Goal: Task Accomplishment & Management: Manage account settings

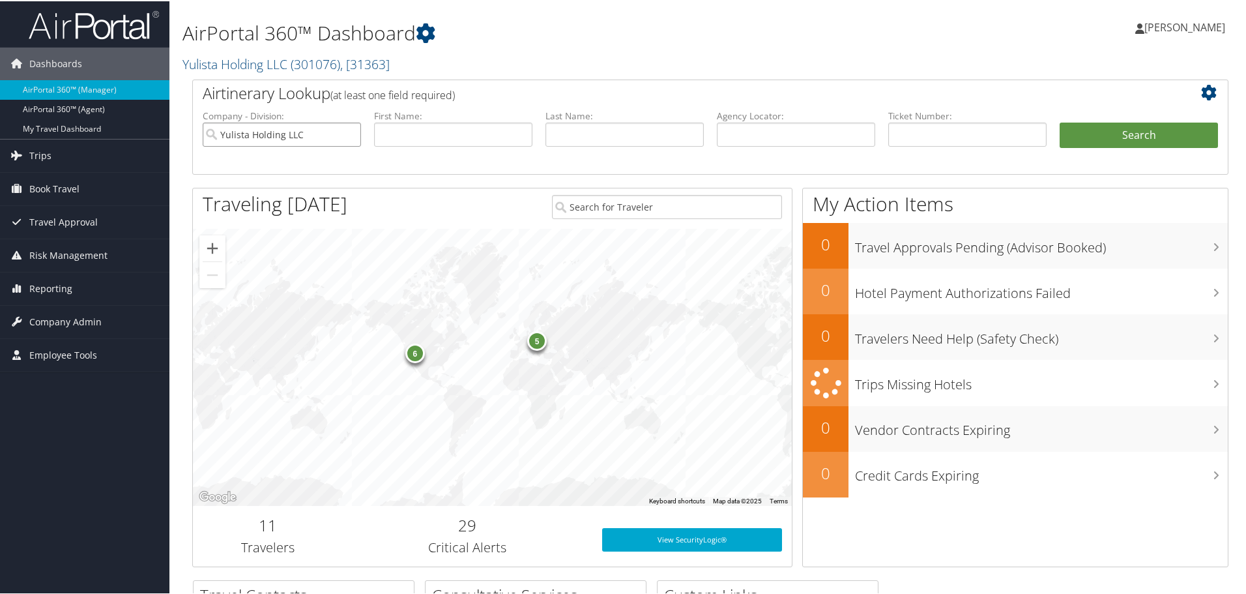
click at [307, 135] on input "Yulista Holding LLC" at bounding box center [282, 133] width 158 height 24
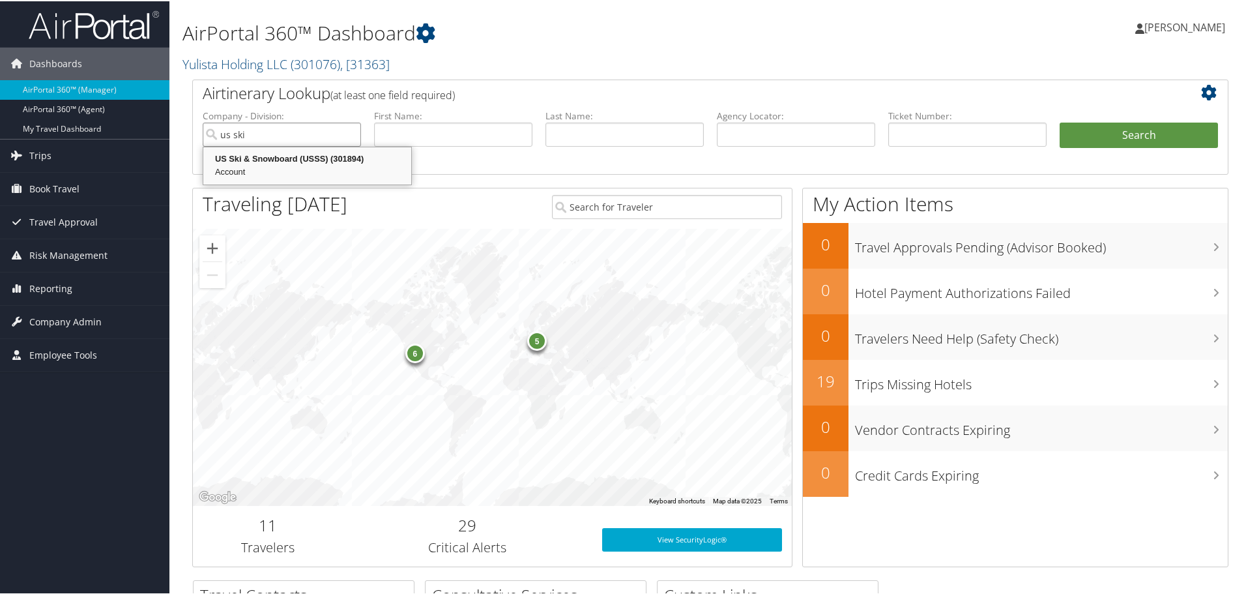
click at [315, 165] on div "Account" at bounding box center [307, 170] width 204 height 13
type input "US Ski & Snowboard (USSS)"
click at [48, 289] on span "Reporting" at bounding box center [50, 287] width 43 height 33
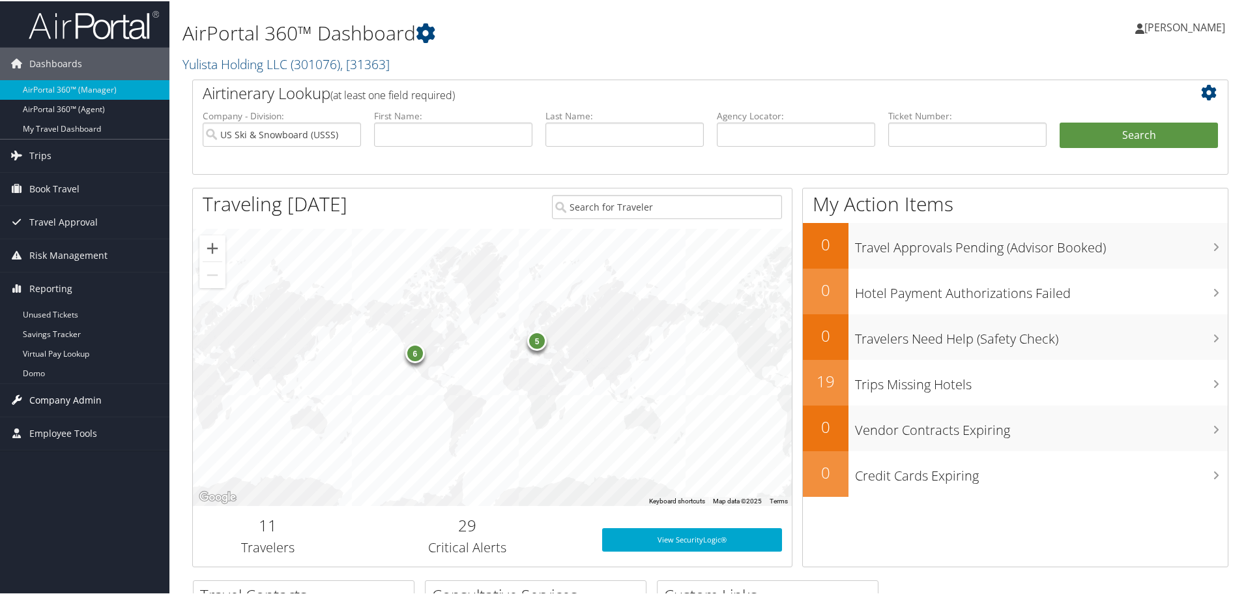
click at [68, 395] on span "Company Admin" at bounding box center [65, 398] width 72 height 33
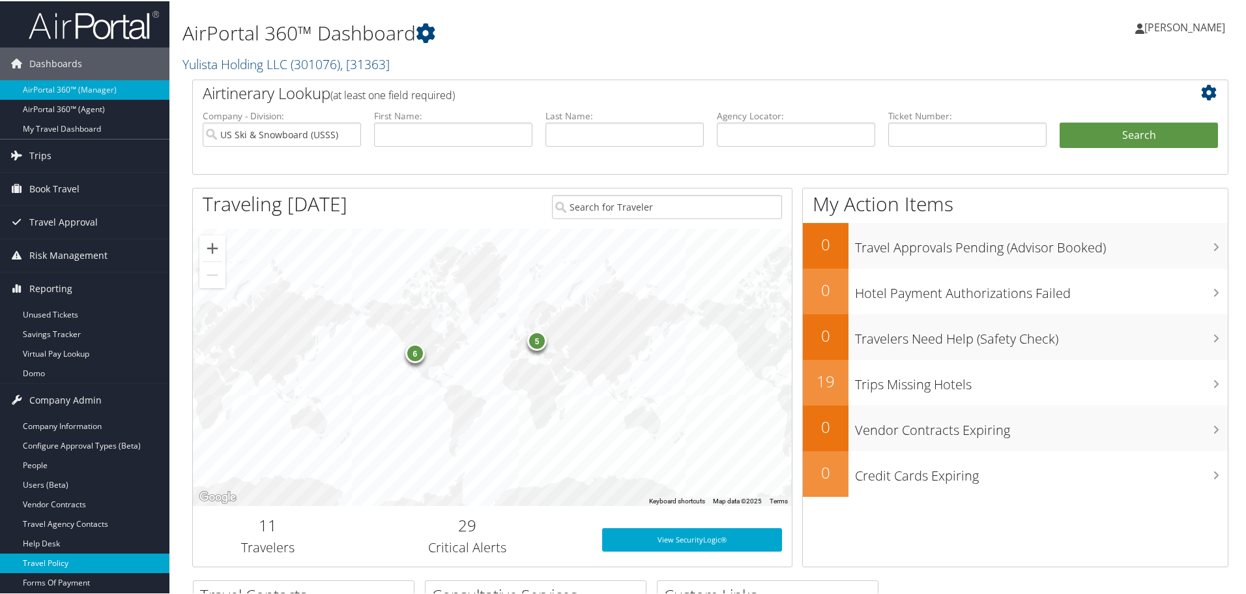
click at [55, 558] on link "Travel Policy" at bounding box center [84, 562] width 169 height 20
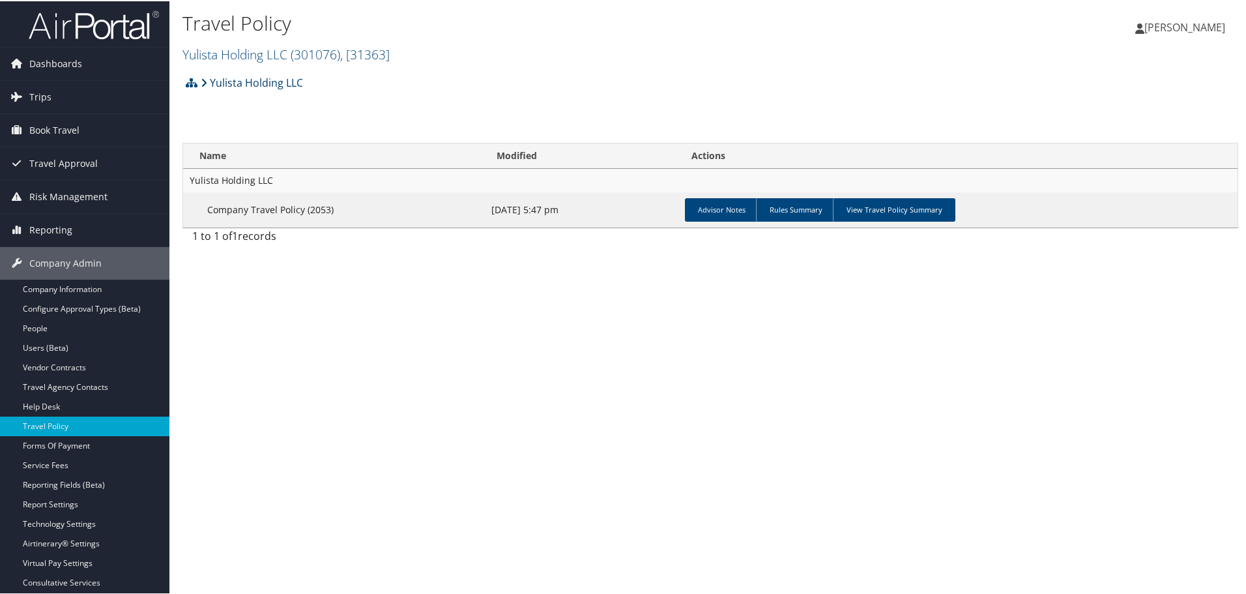
click at [284, 70] on link "Yulista Holding LLC" at bounding box center [252, 81] width 102 height 26
click at [283, 60] on link "Yulista Holding LLC ( 301076 ) , [ 31363 ]" at bounding box center [285, 53] width 207 height 18
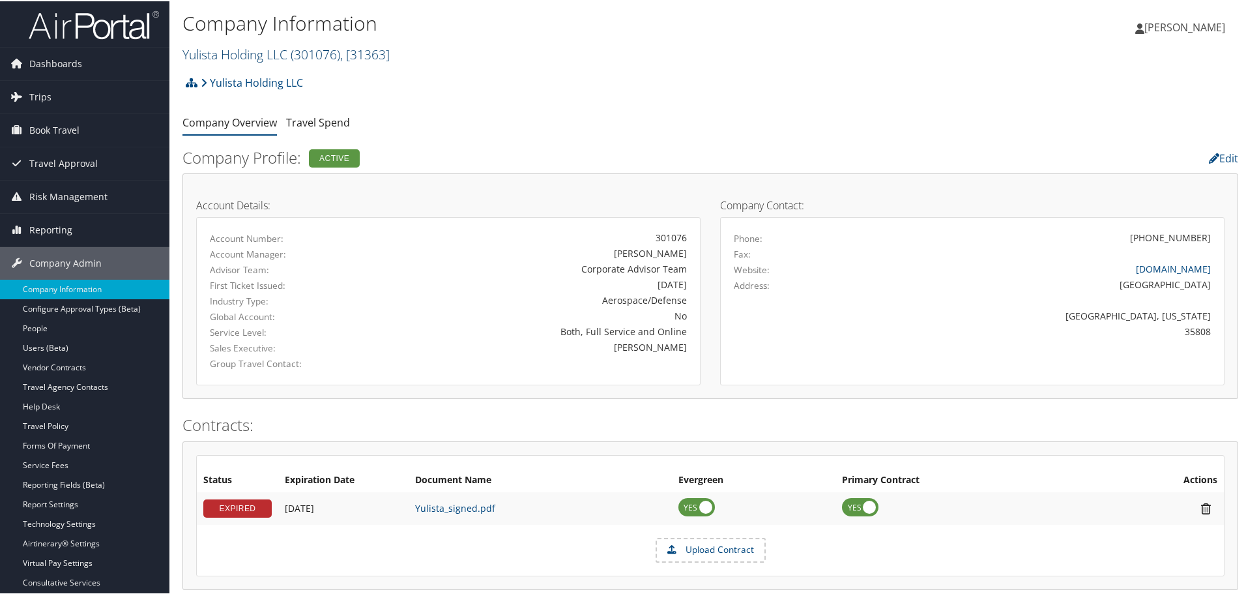
click at [238, 51] on link "Yulista Holding LLC ( 301076 ) , [ 31363 ]" at bounding box center [285, 53] width 207 height 18
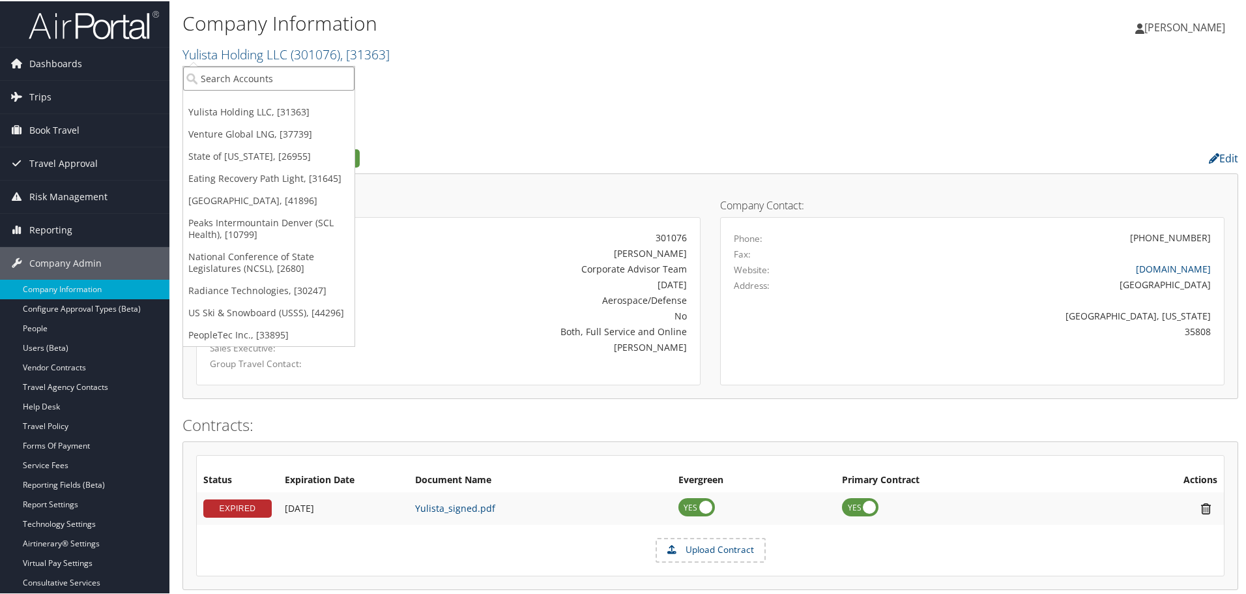
click at [218, 80] on input "search" at bounding box center [268, 77] width 171 height 24
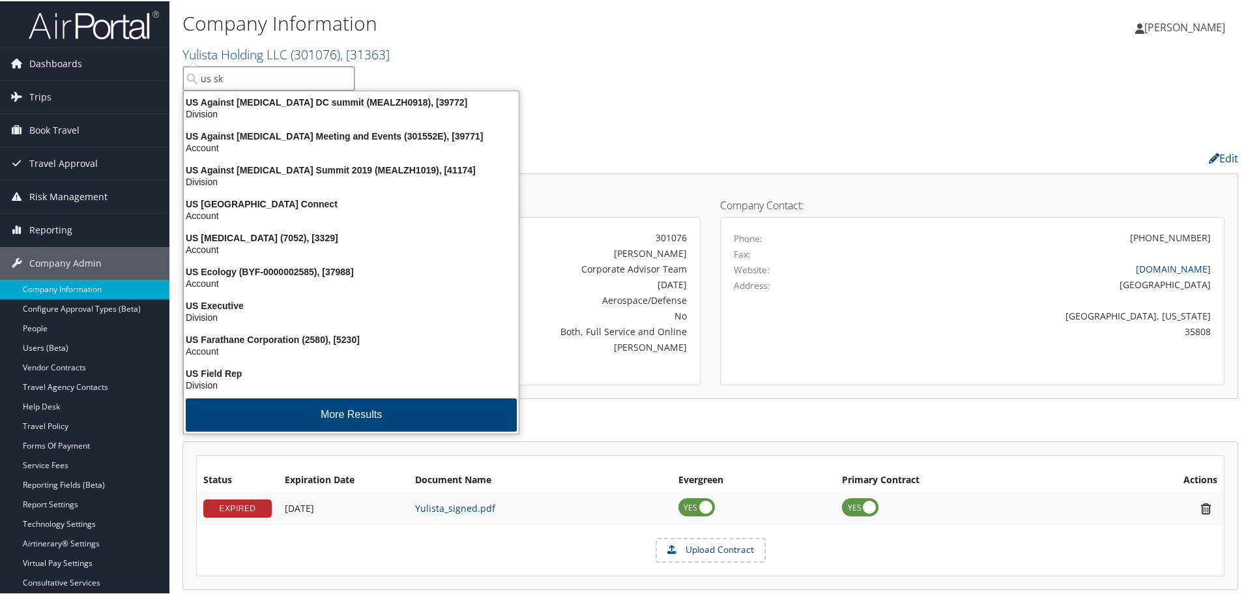
type input "us ski"
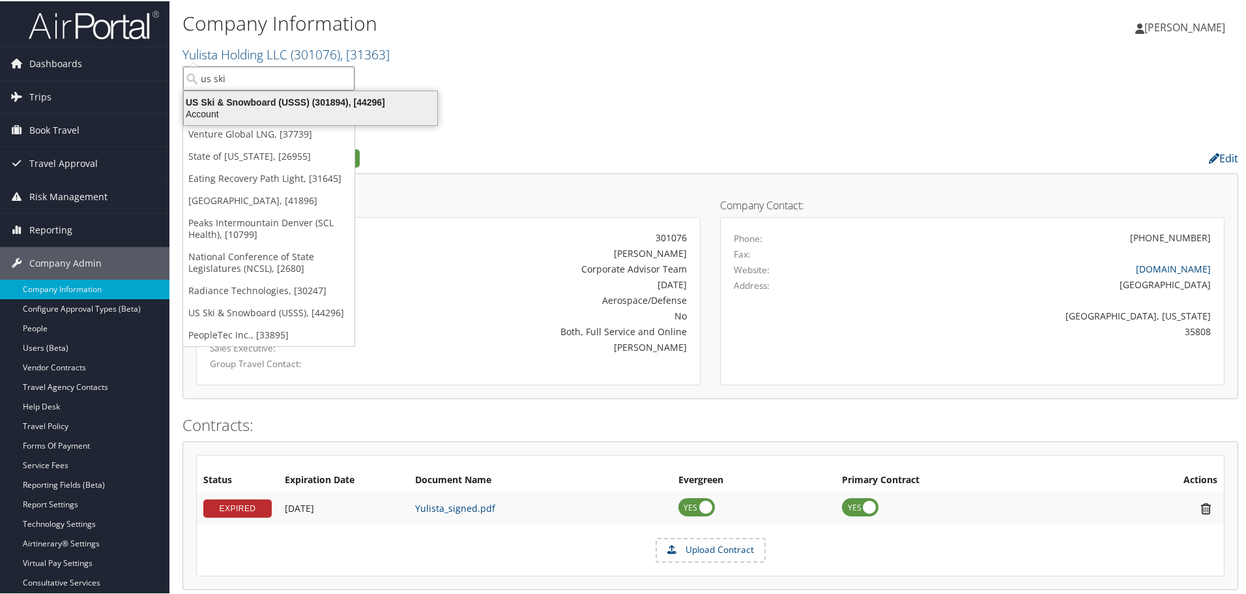
click at [256, 100] on div "US Ski & Snowboard (USSS) (301894), [44296]" at bounding box center [310, 101] width 269 height 12
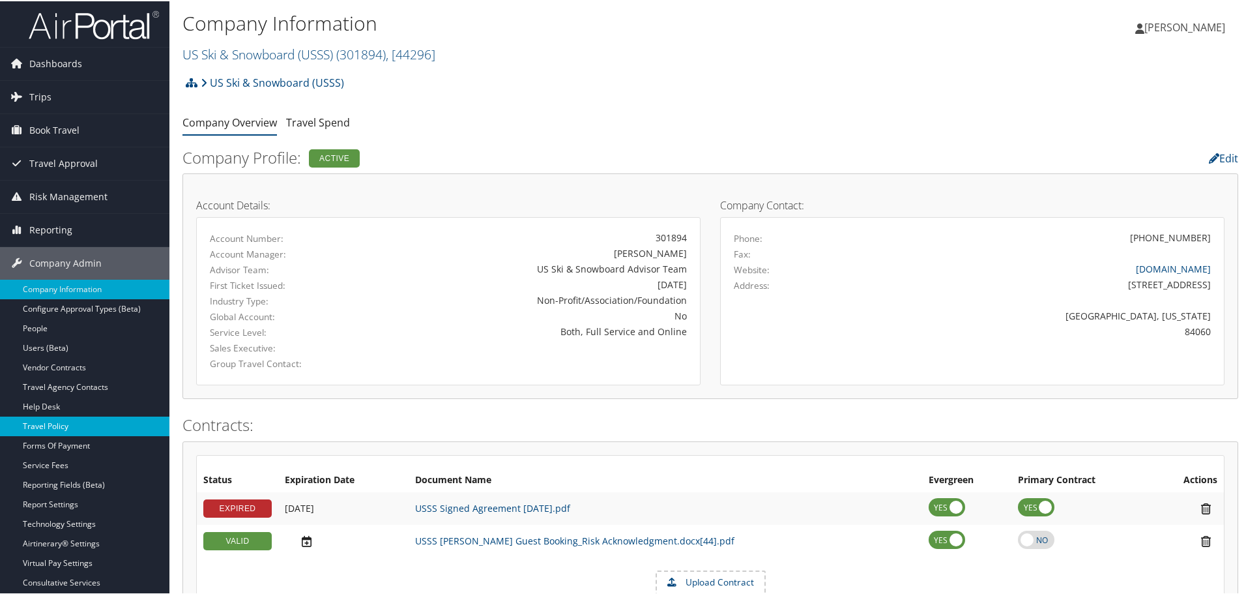
click at [77, 429] on link "Travel Policy" at bounding box center [84, 425] width 169 height 20
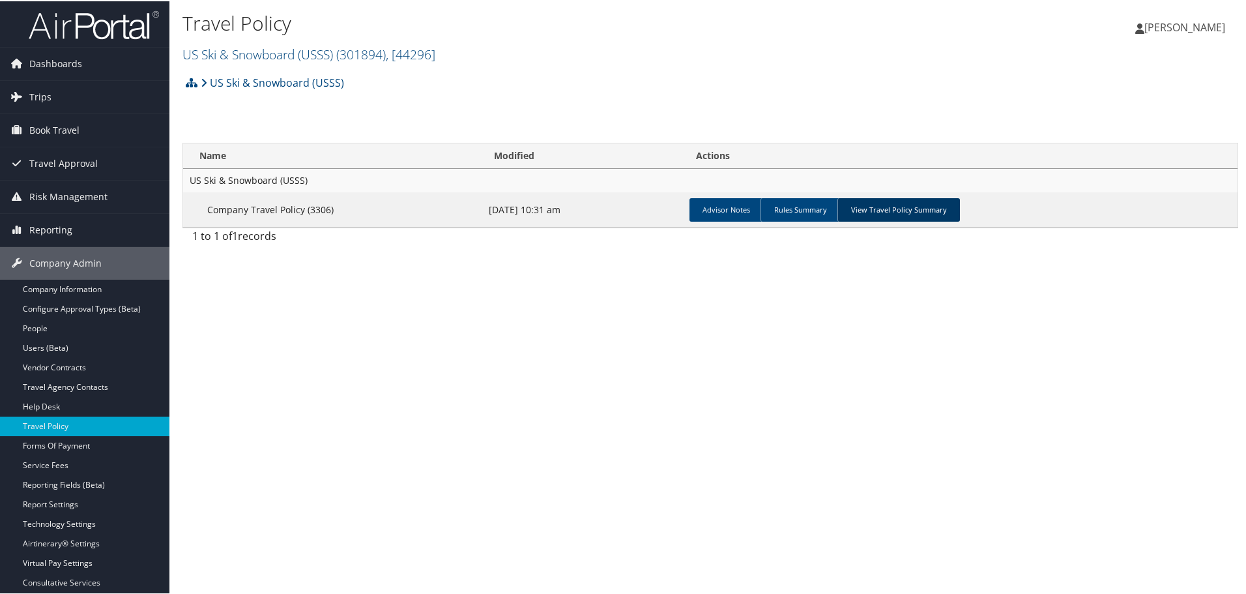
click at [913, 205] on link "View Travel Policy Summary" at bounding box center [898, 208] width 122 height 23
